Goal: Find specific page/section: Find specific page/section

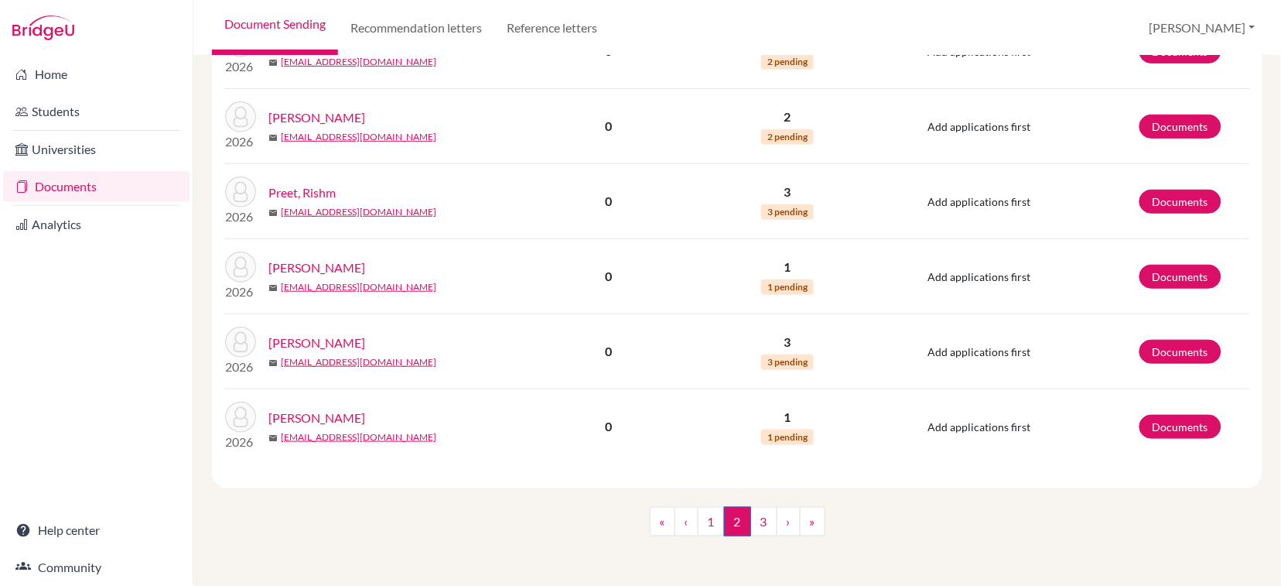
scroll to position [1481, 0]
click at [701, 519] on link "1" at bounding box center [711, 521] width 27 height 29
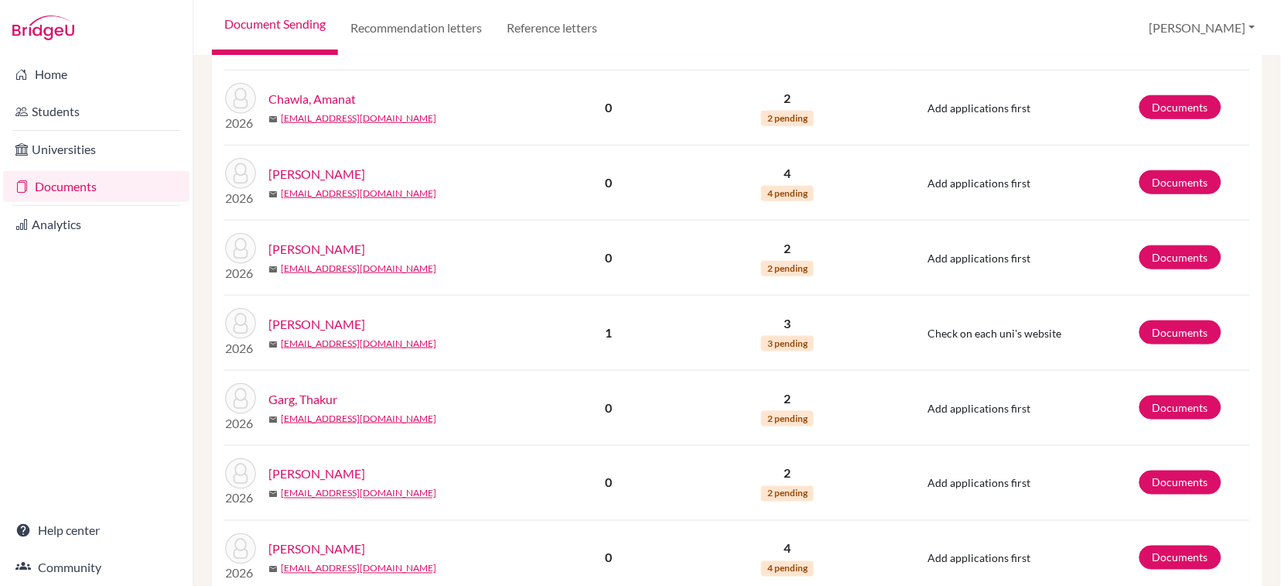
scroll to position [1650, 0]
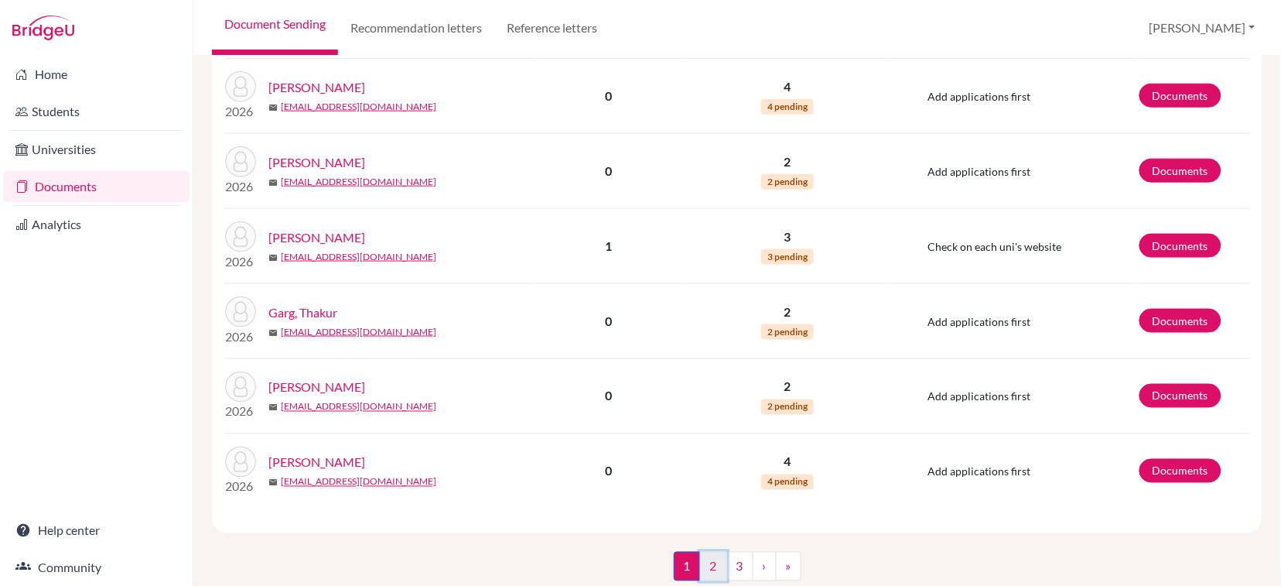
click at [700, 566] on link "2" at bounding box center [713, 566] width 27 height 29
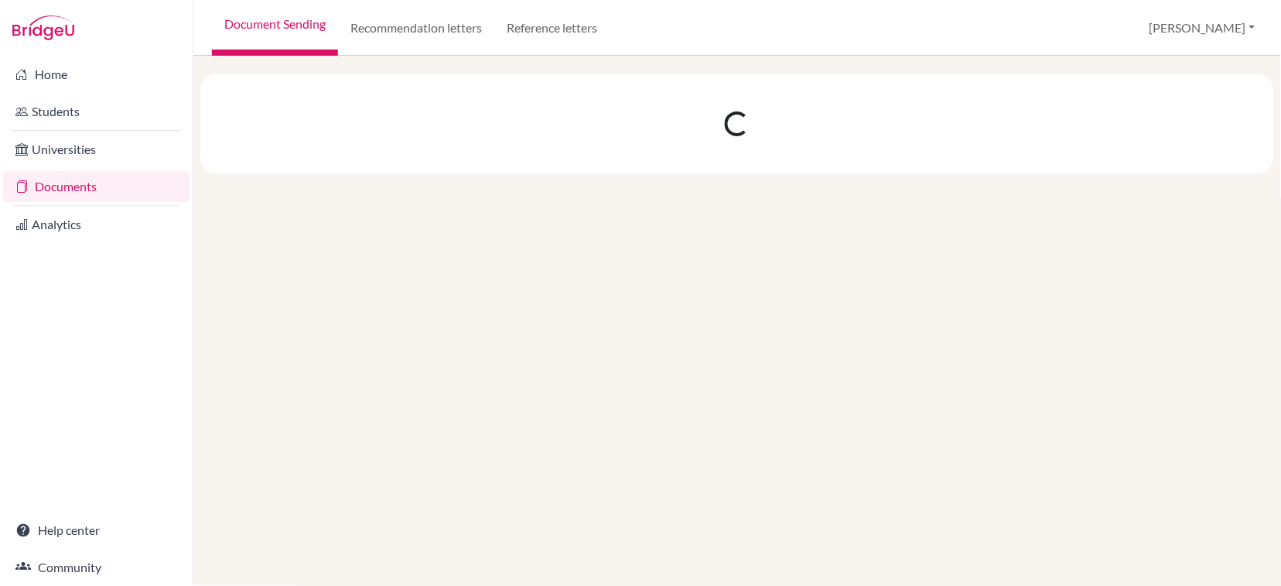
scroll to position [0, 0]
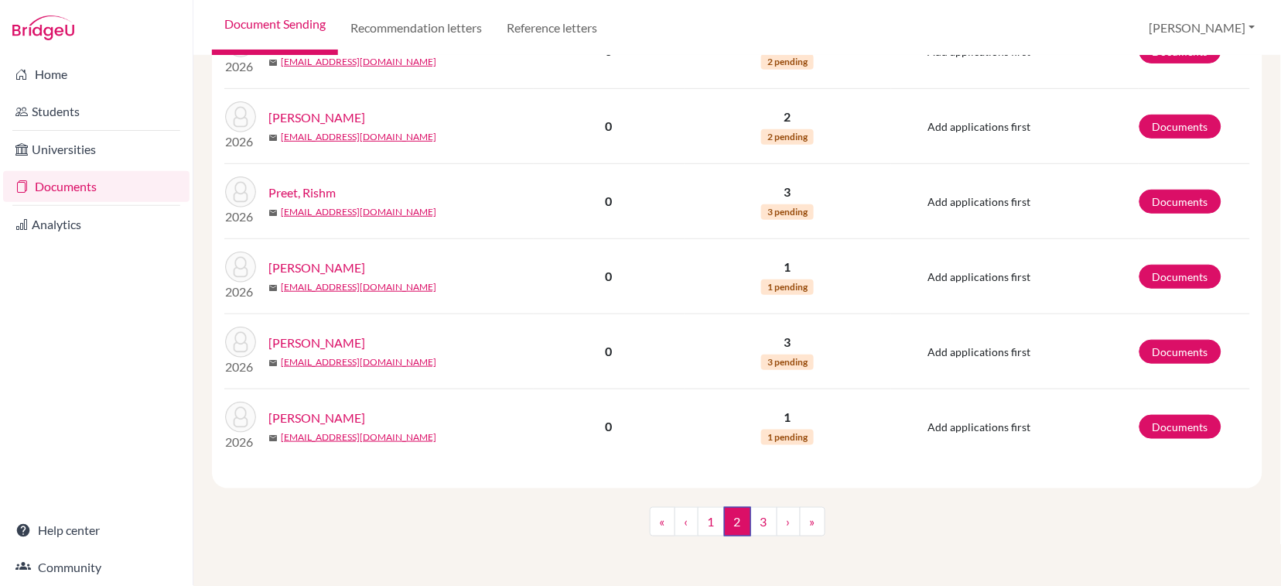
scroll to position [1481, 0]
click at [760, 522] on link "3" at bounding box center [763, 521] width 27 height 29
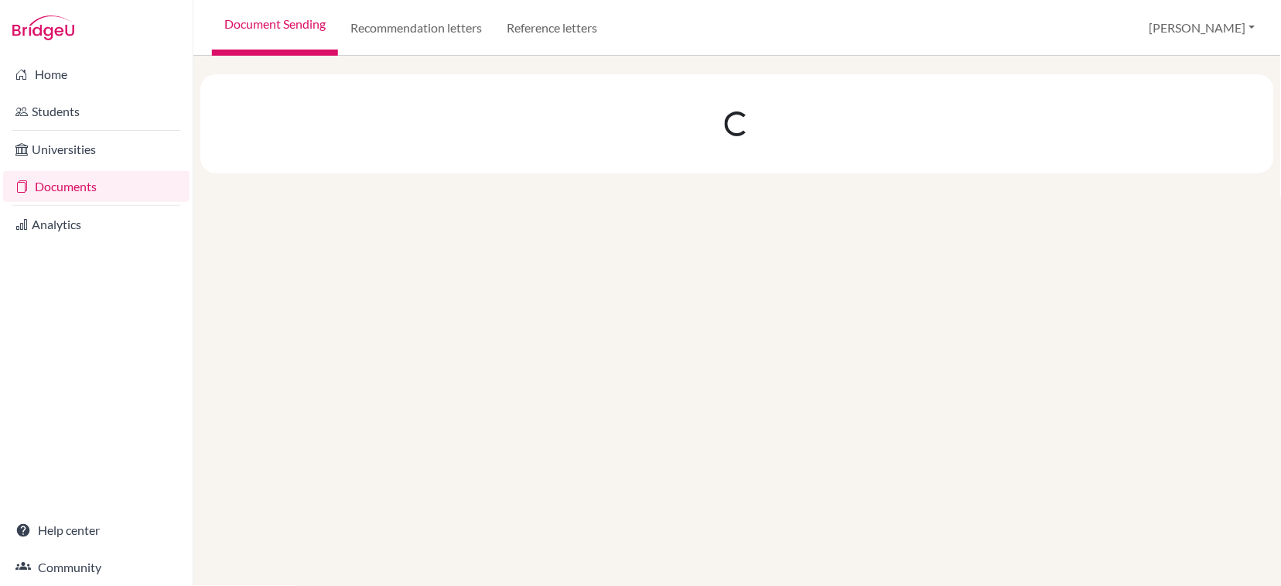
scroll to position [0, 0]
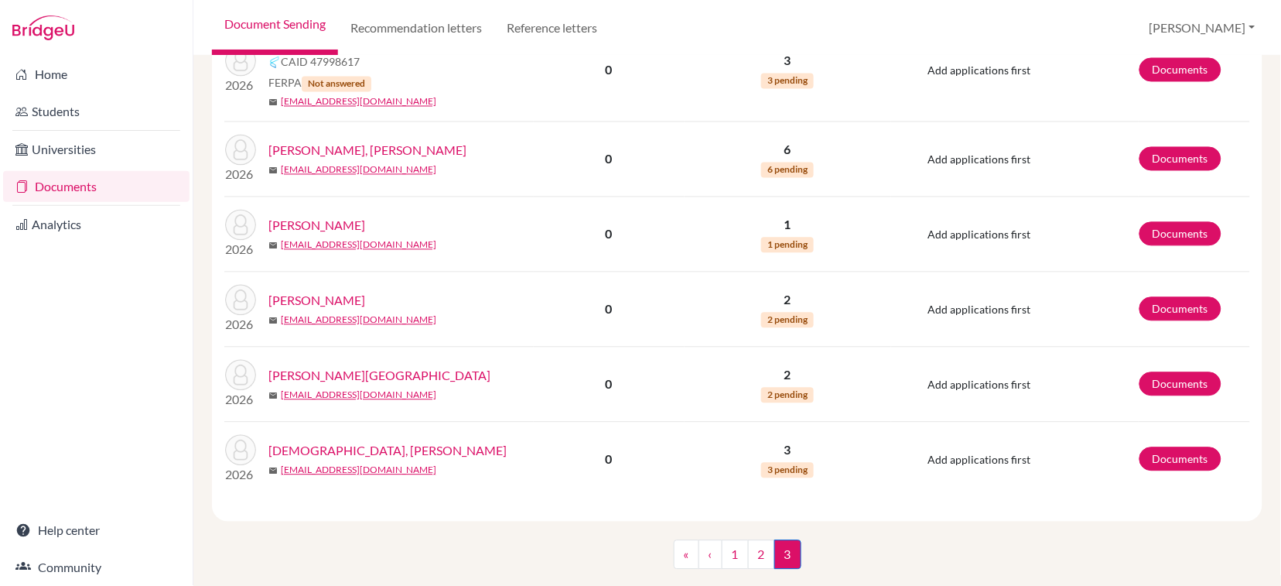
scroll to position [695, 0]
